Goal: Information Seeking & Learning: Learn about a topic

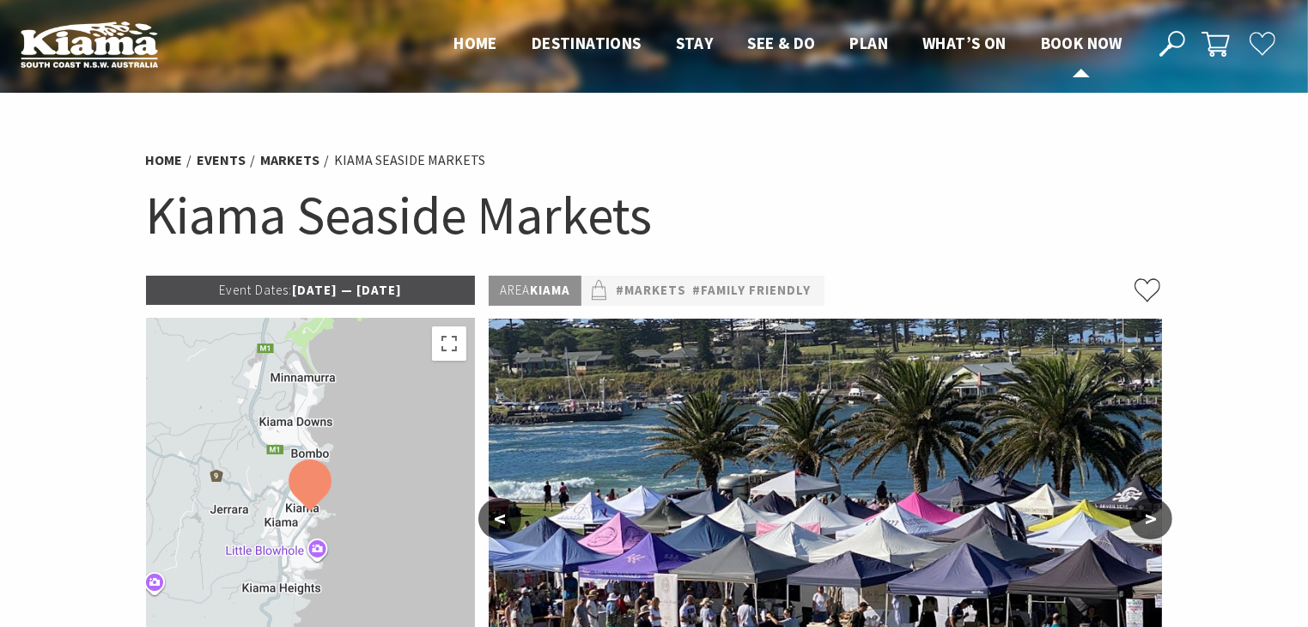
click at [1072, 44] on span "Book now" at bounding box center [1082, 43] width 82 height 21
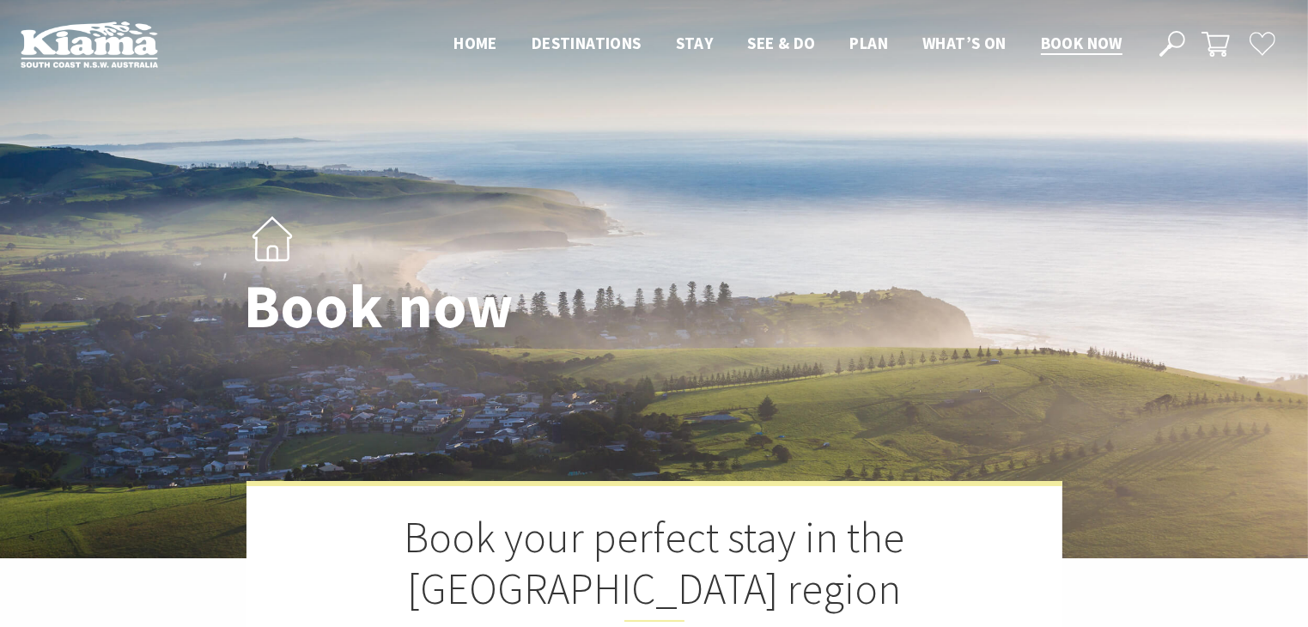
select select "3"
select select "2"
select select "3"
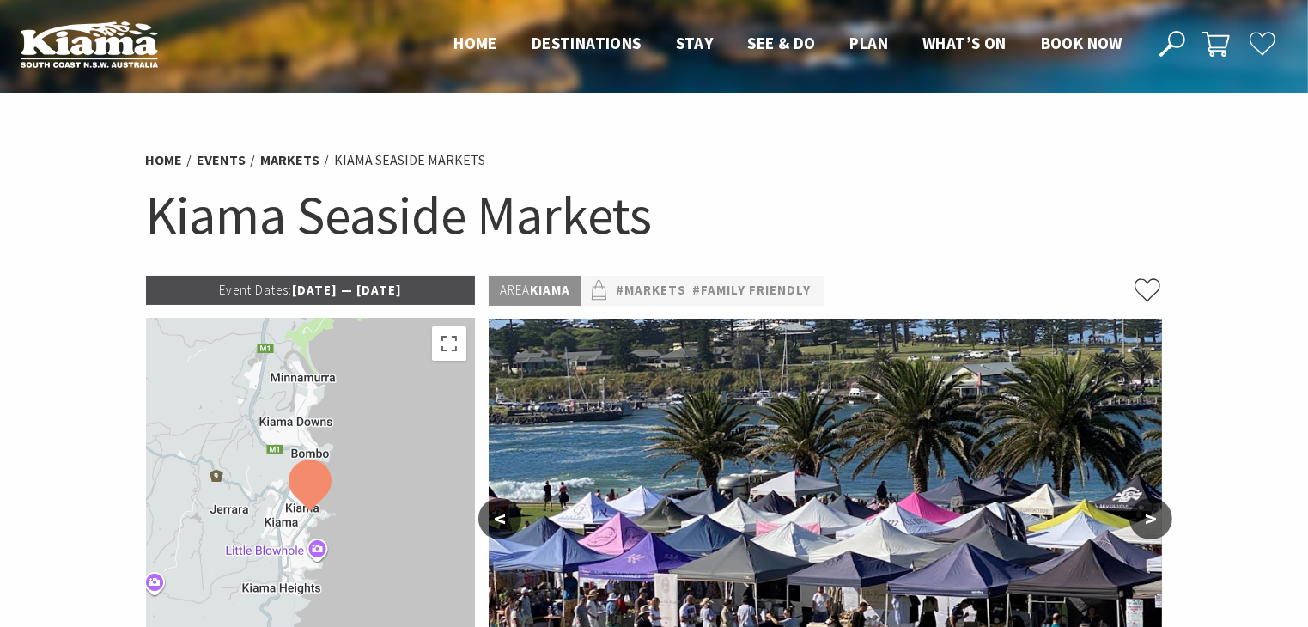
click at [939, 276] on div "Area Kiama #Markets #Family Friendly" at bounding box center [825, 291] width 673 height 30
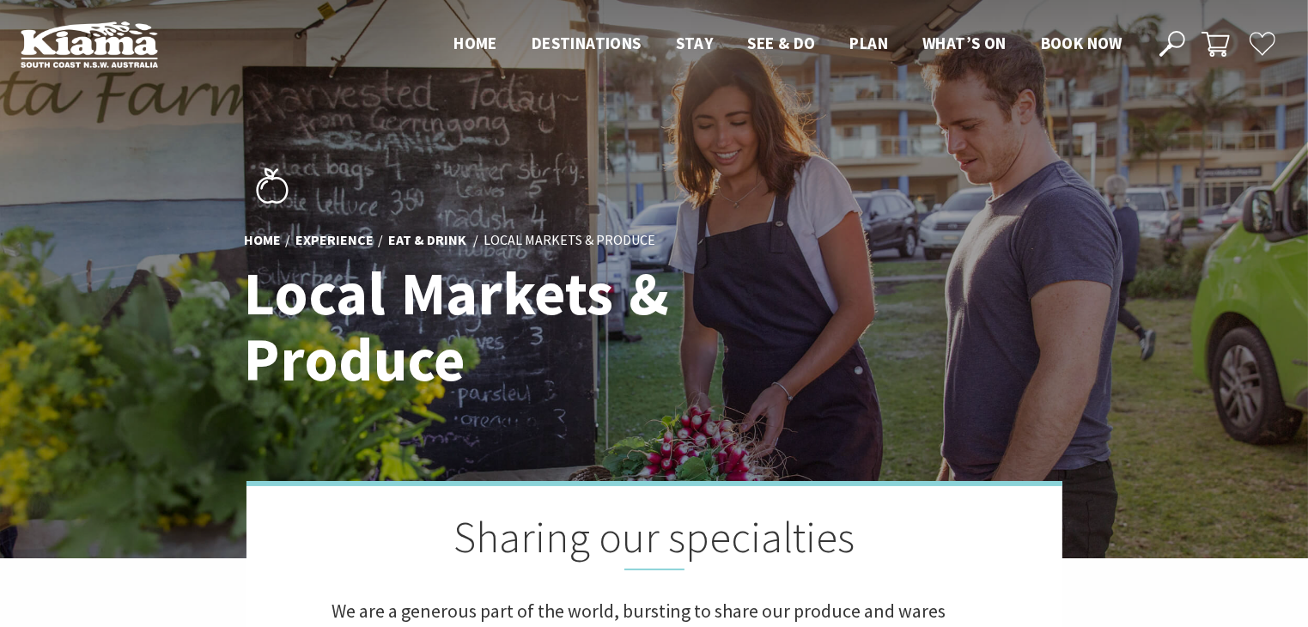
scroll to position [8, 9]
click at [1054, 51] on span "Book now" at bounding box center [1082, 43] width 82 height 21
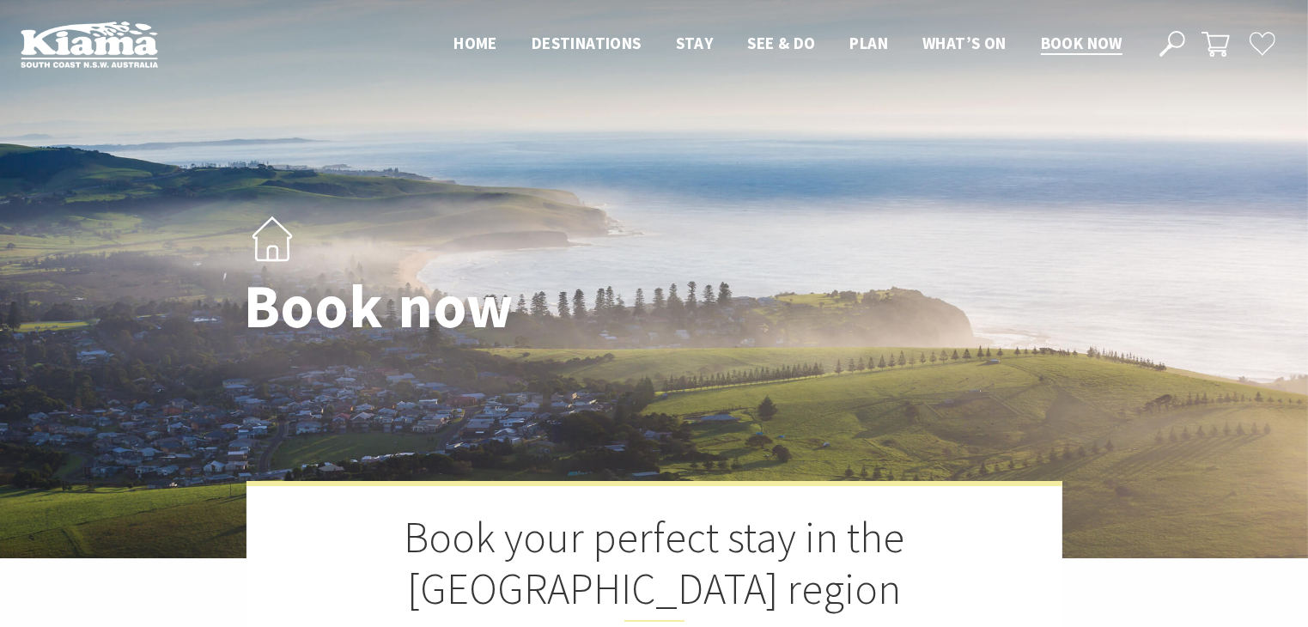
select select "3"
select select "2"
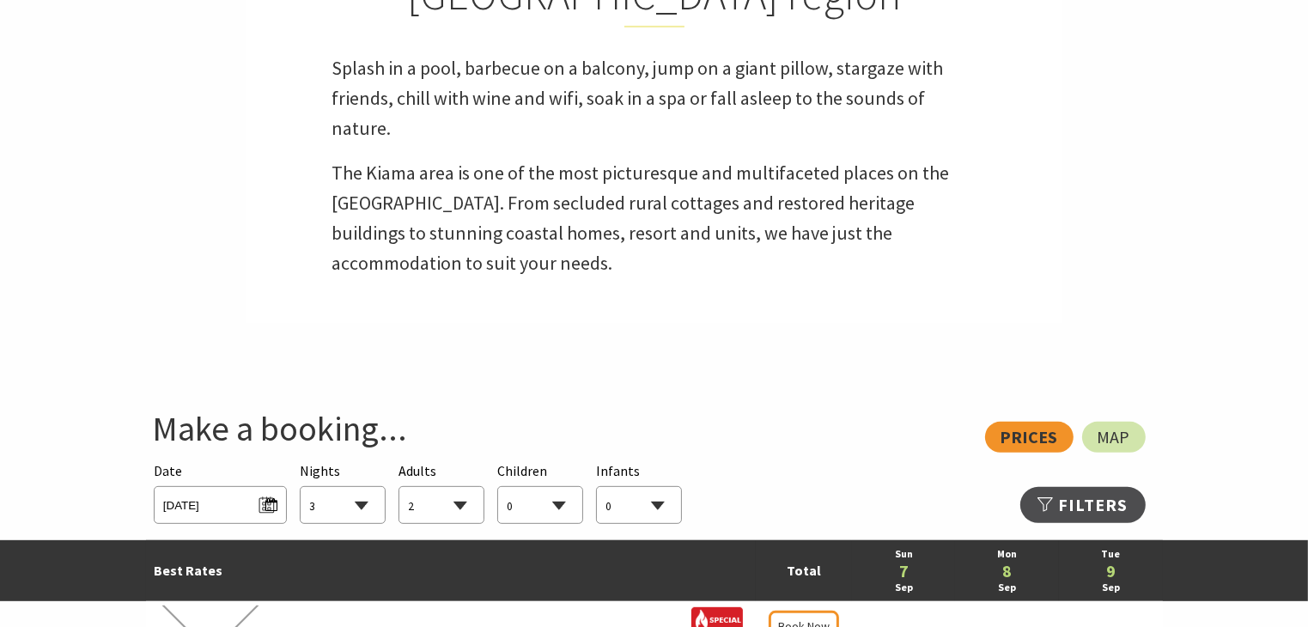
scroll to position [720, 0]
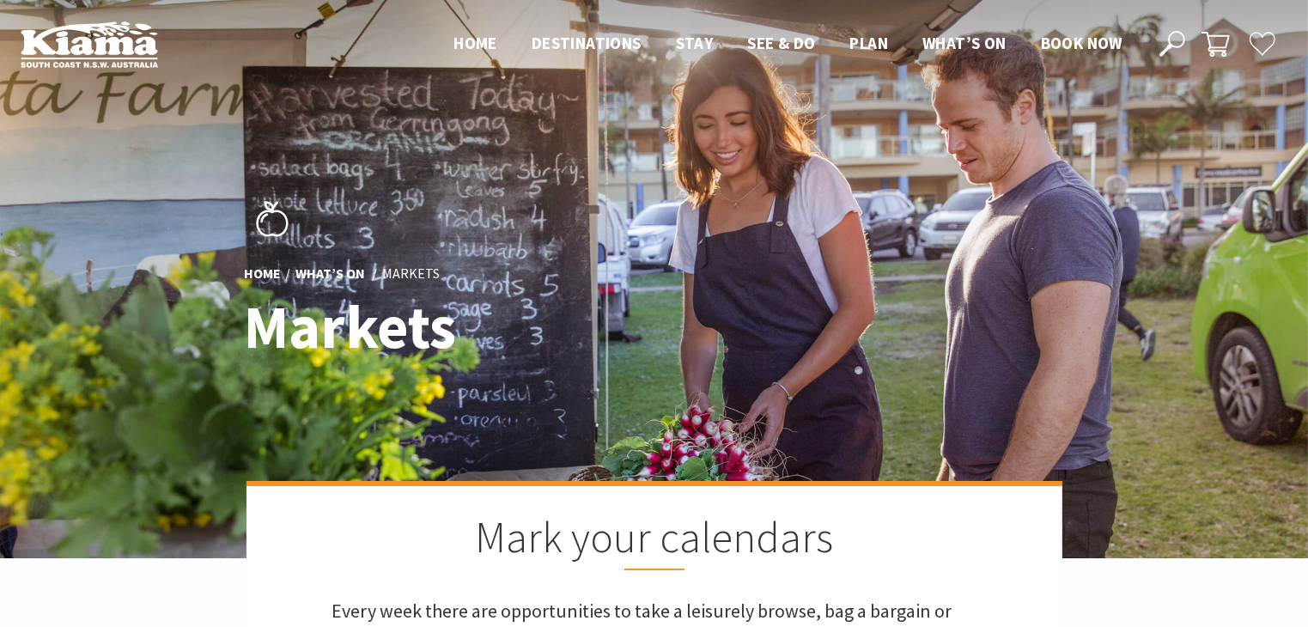
scroll to position [602, 1329]
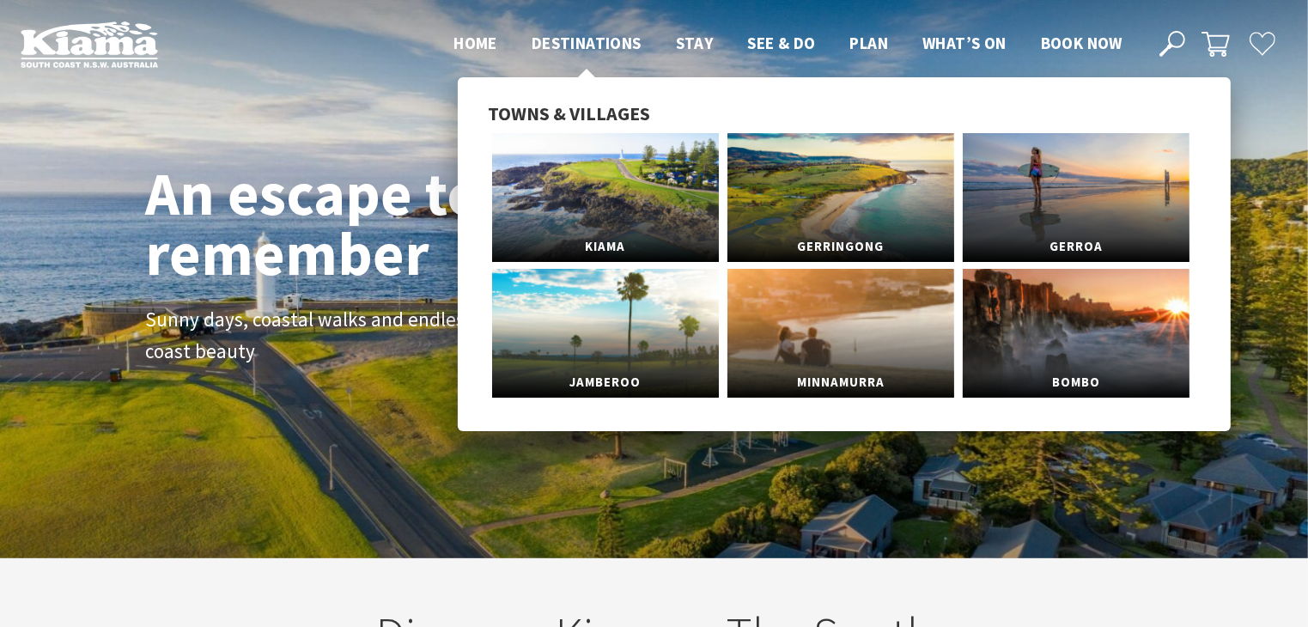
scroll to position [9, 8]
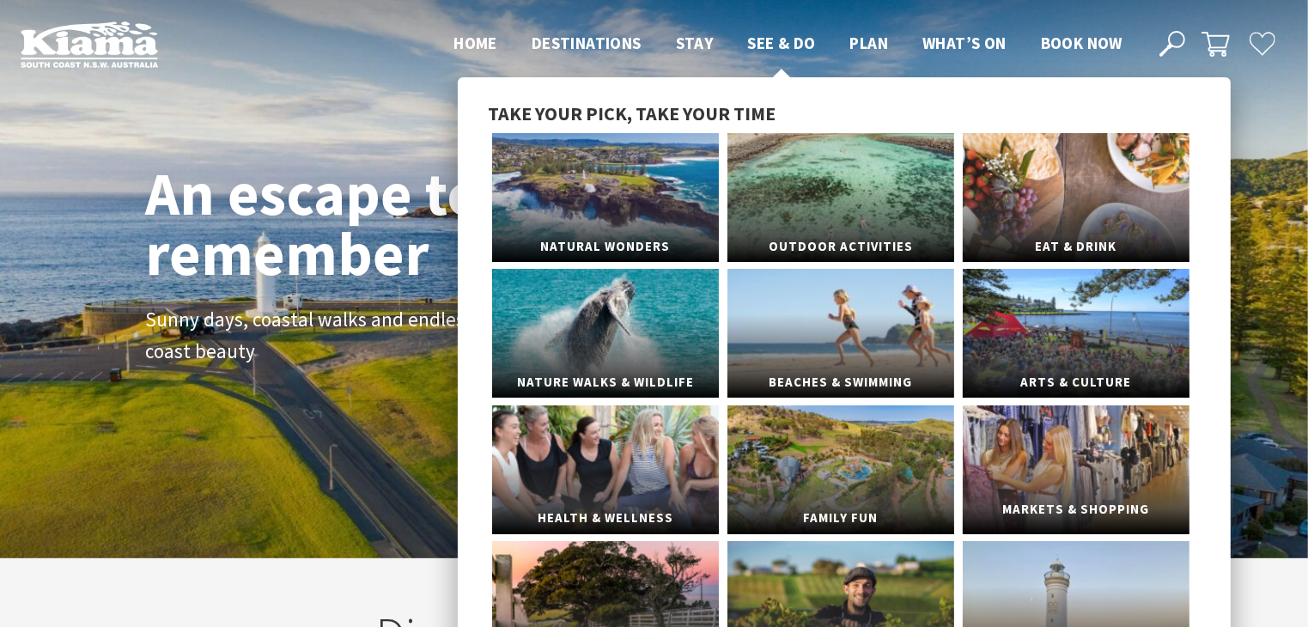
click at [1115, 485] on link "Markets & Shopping" at bounding box center [1076, 469] width 227 height 129
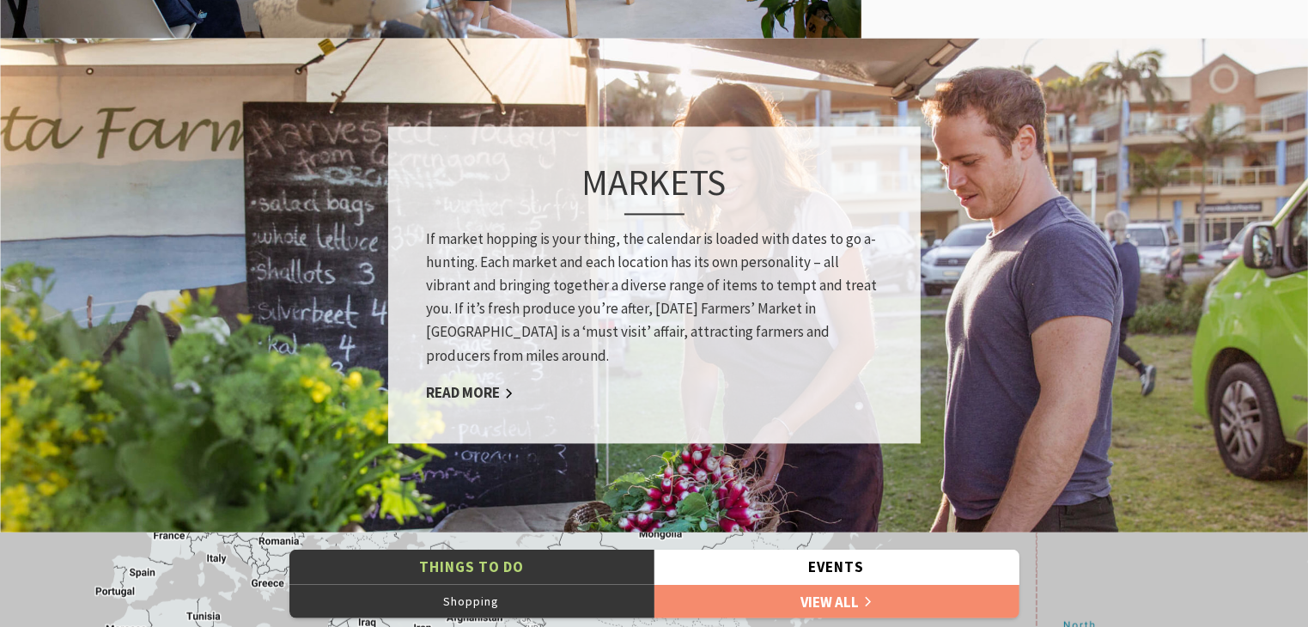
scroll to position [1327, 0]
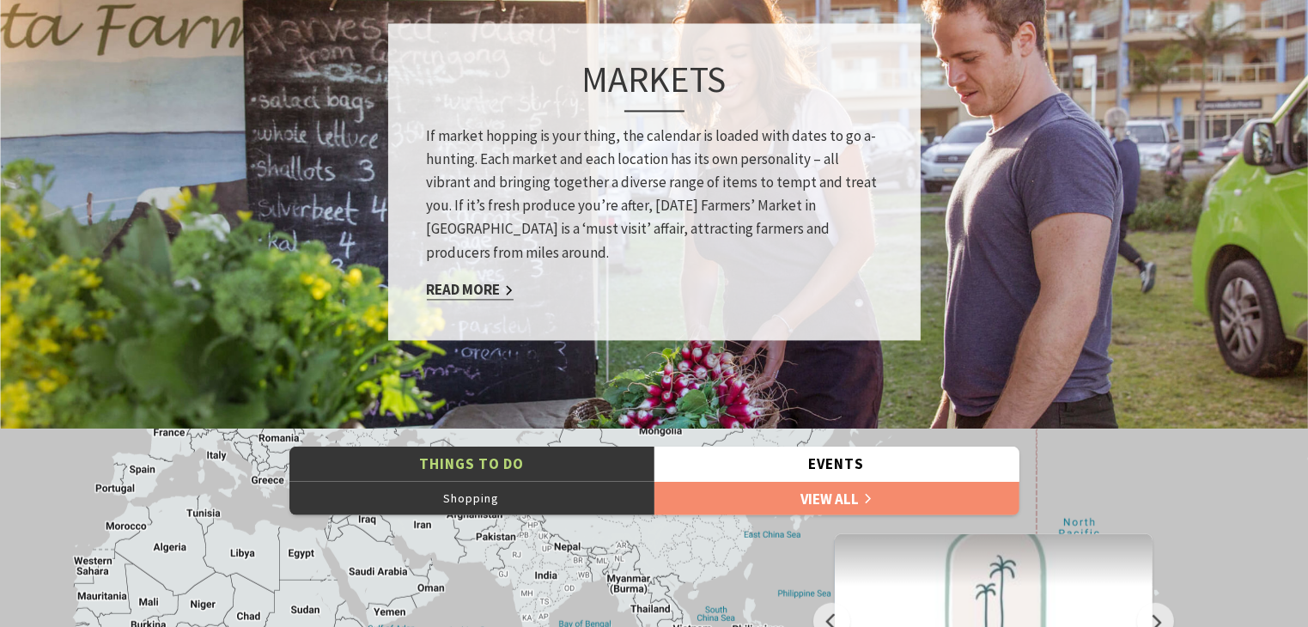
click at [464, 290] on link "Read More" at bounding box center [470, 290] width 87 height 20
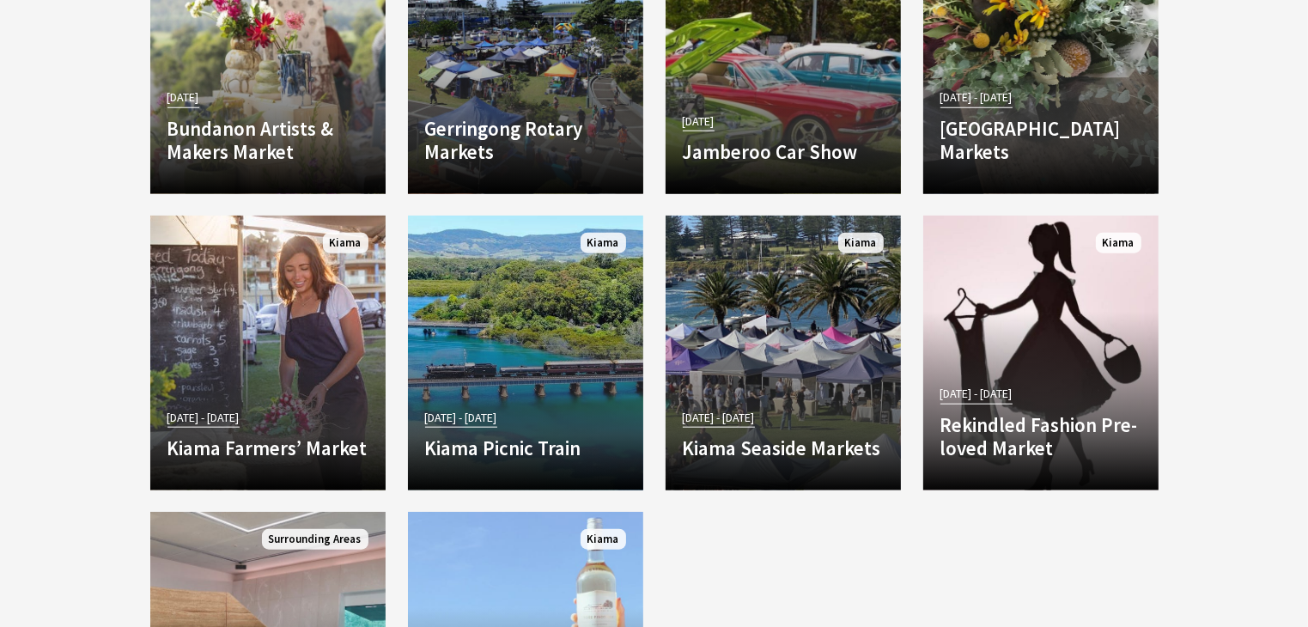
scroll to position [1728, 0]
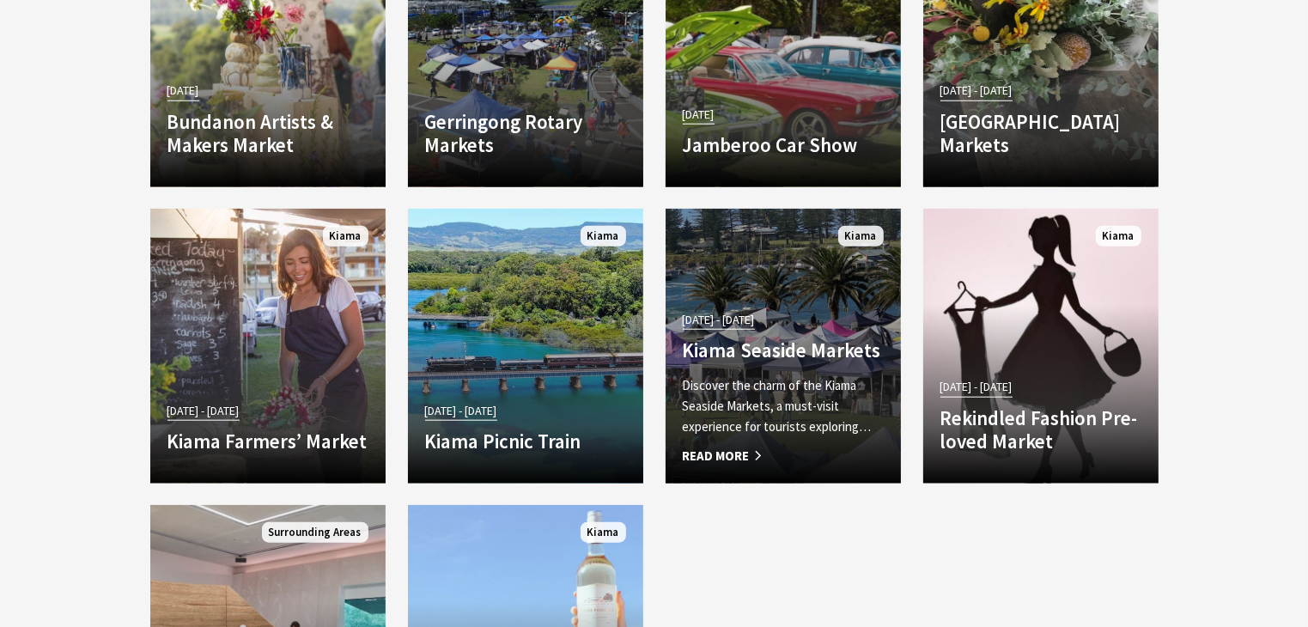
click at [750, 409] on p "Discover the charm of the Kiama Seaside Markets, a must-visit experience for to…" at bounding box center [783, 406] width 201 height 62
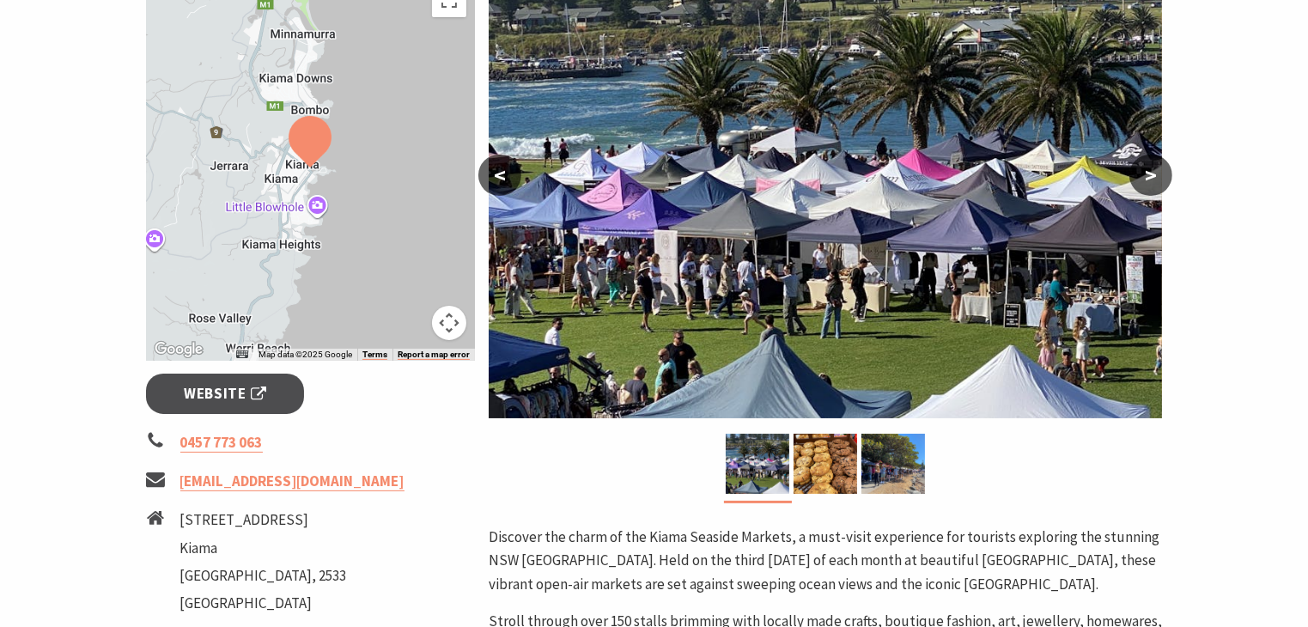
scroll to position [378, 0]
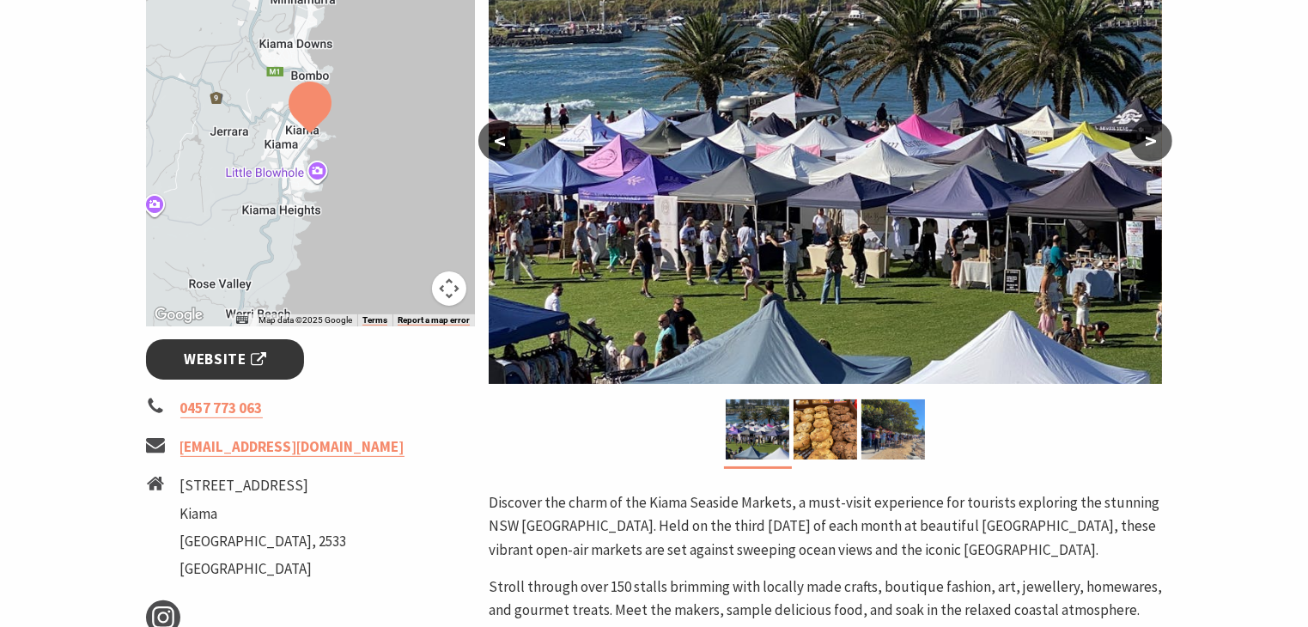
click at [224, 361] on span "Website" at bounding box center [225, 359] width 82 height 23
